Goal: Task Accomplishment & Management: Use online tool/utility

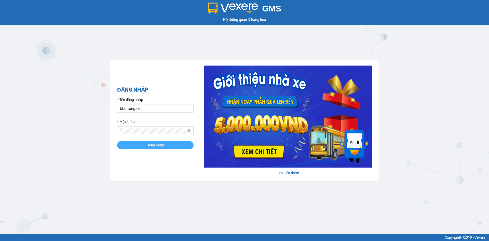
click at [166, 148] on button "Đăng nhập" at bounding box center [155, 145] width 76 height 8
